Goal: Task Accomplishment & Management: Manage account settings

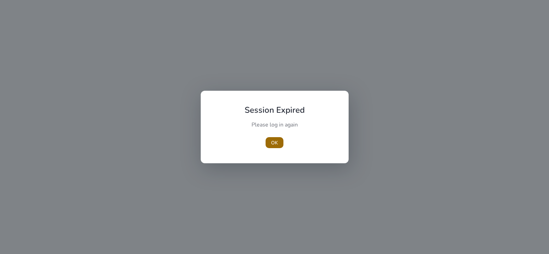
click at [268, 144] on span "button" at bounding box center [275, 142] width 18 height 16
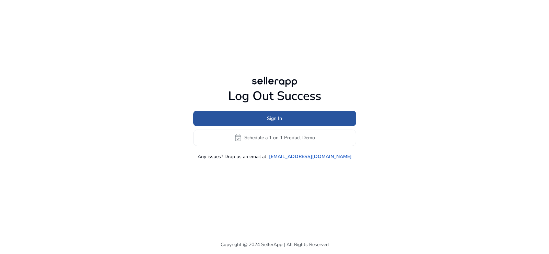
click at [267, 121] on button "Sign In" at bounding box center [274, 118] width 163 height 15
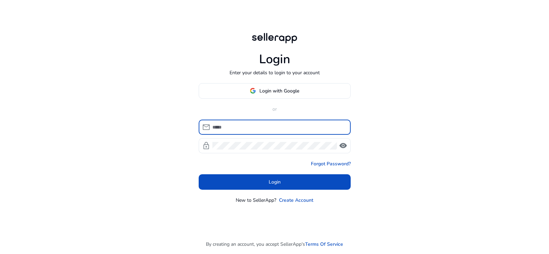
type input "**********"
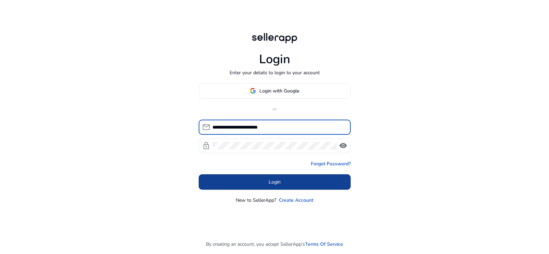
click at [276, 182] on span "Login" at bounding box center [275, 181] width 12 height 7
